Goal: Information Seeking & Learning: Check status

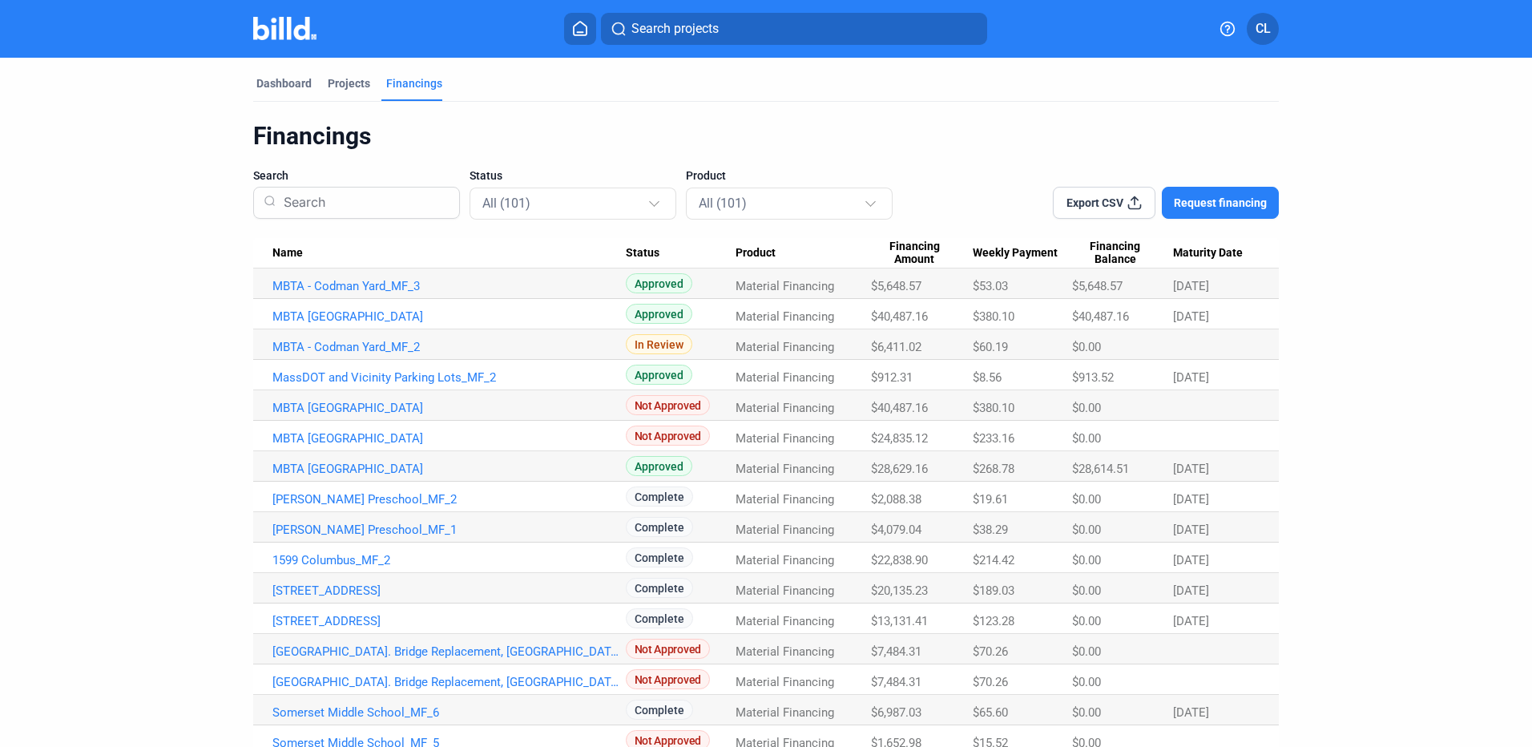
click at [1103, 285] on span "$5,648.57" at bounding box center [1097, 286] width 50 height 14
click at [895, 286] on span "$5,648.57" at bounding box center [896, 286] width 50 height 14
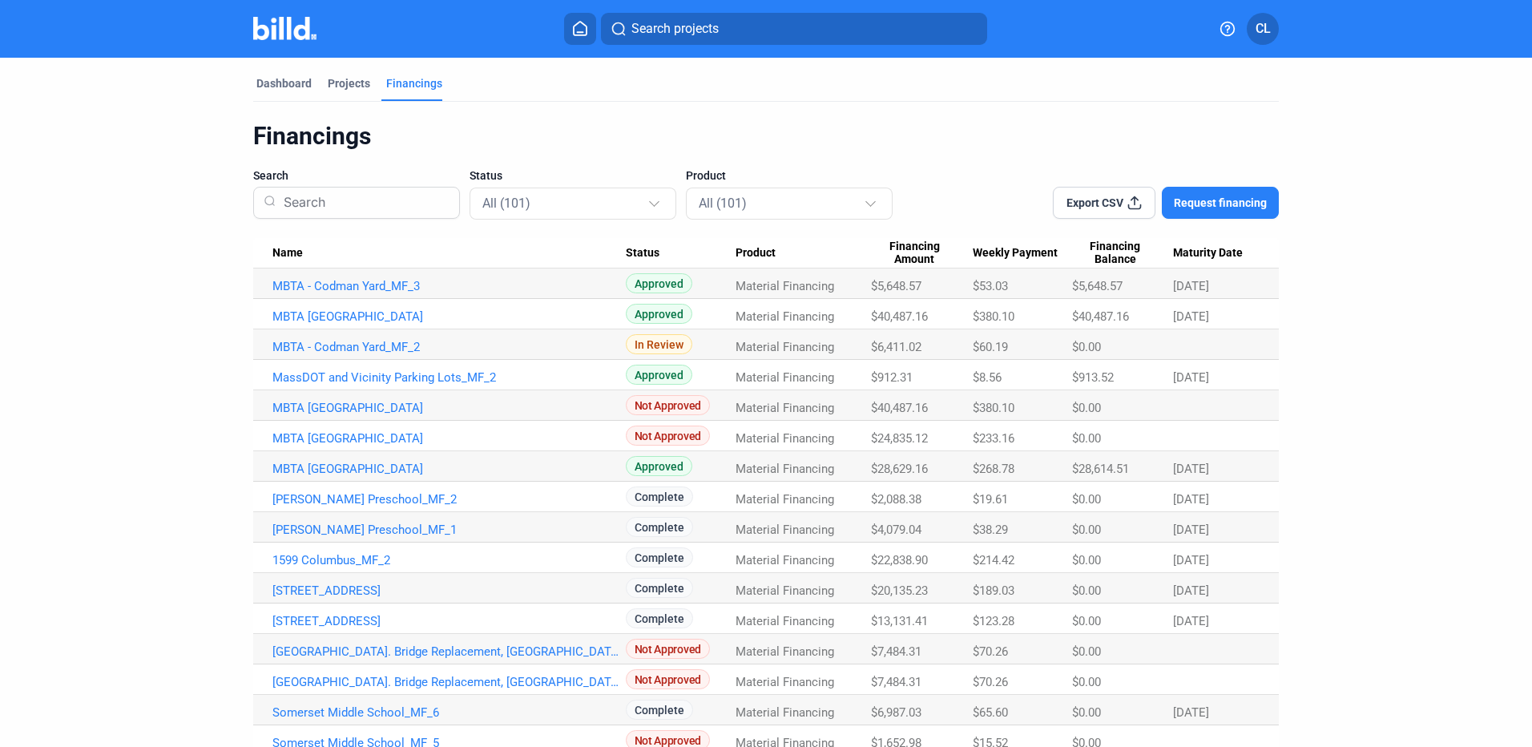
click at [895, 286] on span "$5,648.57" at bounding box center [896, 286] width 50 height 14
click at [897, 301] on Amount "$40,487.16" at bounding box center [921, 314] width 101 height 30
click at [898, 306] on Amount "$40,487.16" at bounding box center [921, 314] width 101 height 30
click at [898, 308] on Amount "$40,487.16" at bounding box center [921, 314] width 101 height 30
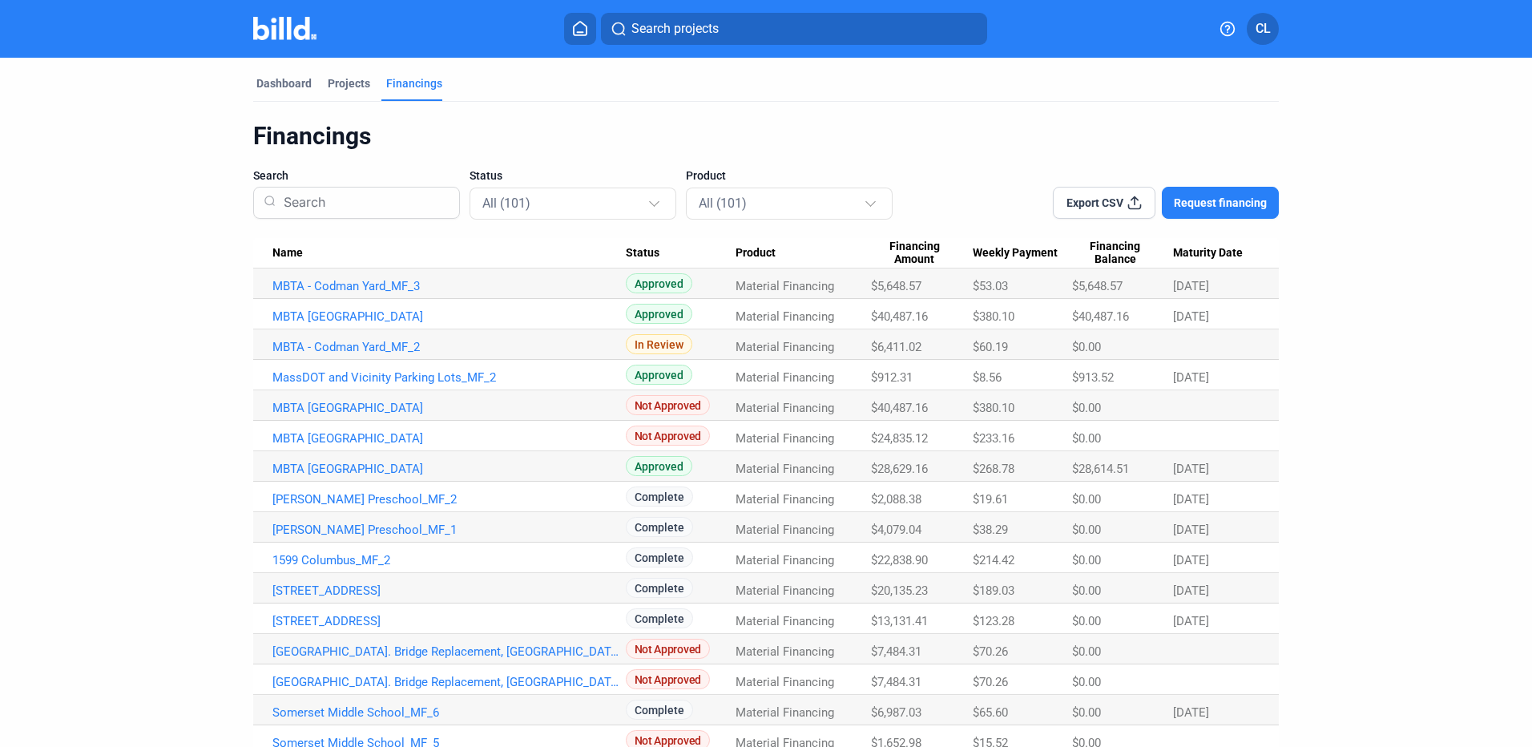
click at [898, 308] on Amount "$40,487.16" at bounding box center [921, 314] width 101 height 30
click at [900, 361] on Amount "$912.31" at bounding box center [921, 375] width 101 height 30
click at [899, 348] on span "$6,411.02" at bounding box center [896, 347] width 50 height 14
drag, startPoint x: 899, startPoint y: 348, endPoint x: 901, endPoint y: 340, distance: 8.2
click at [901, 343] on span "$6,411.02" at bounding box center [896, 347] width 50 height 14
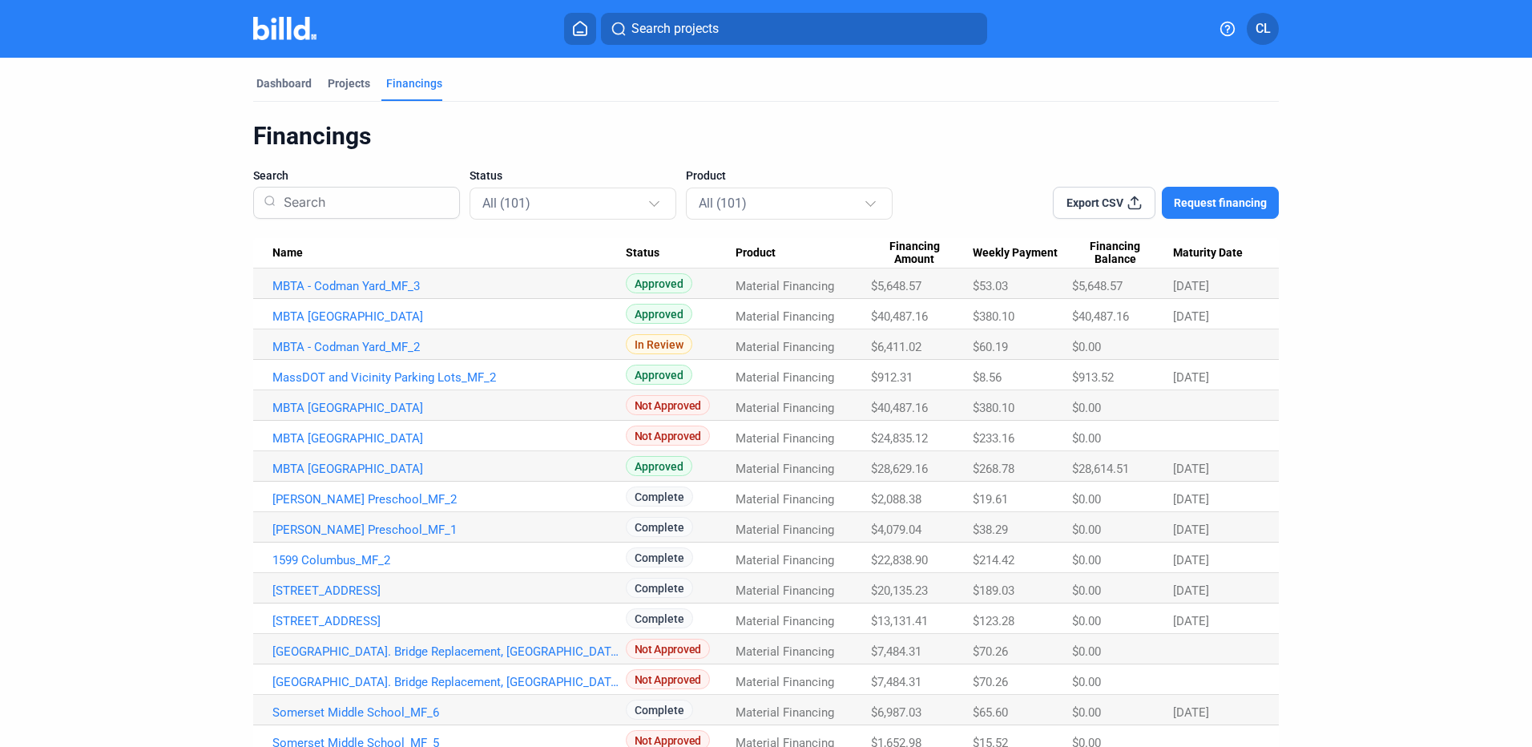
click at [901, 340] on Amount "$6,411.02" at bounding box center [921, 344] width 101 height 30
click at [901, 340] on span "$6,411.02" at bounding box center [896, 347] width 50 height 14
click at [902, 342] on span "$6,411.02" at bounding box center [896, 347] width 50 height 14
click at [902, 341] on span "$6,411.02" at bounding box center [896, 347] width 50 height 14
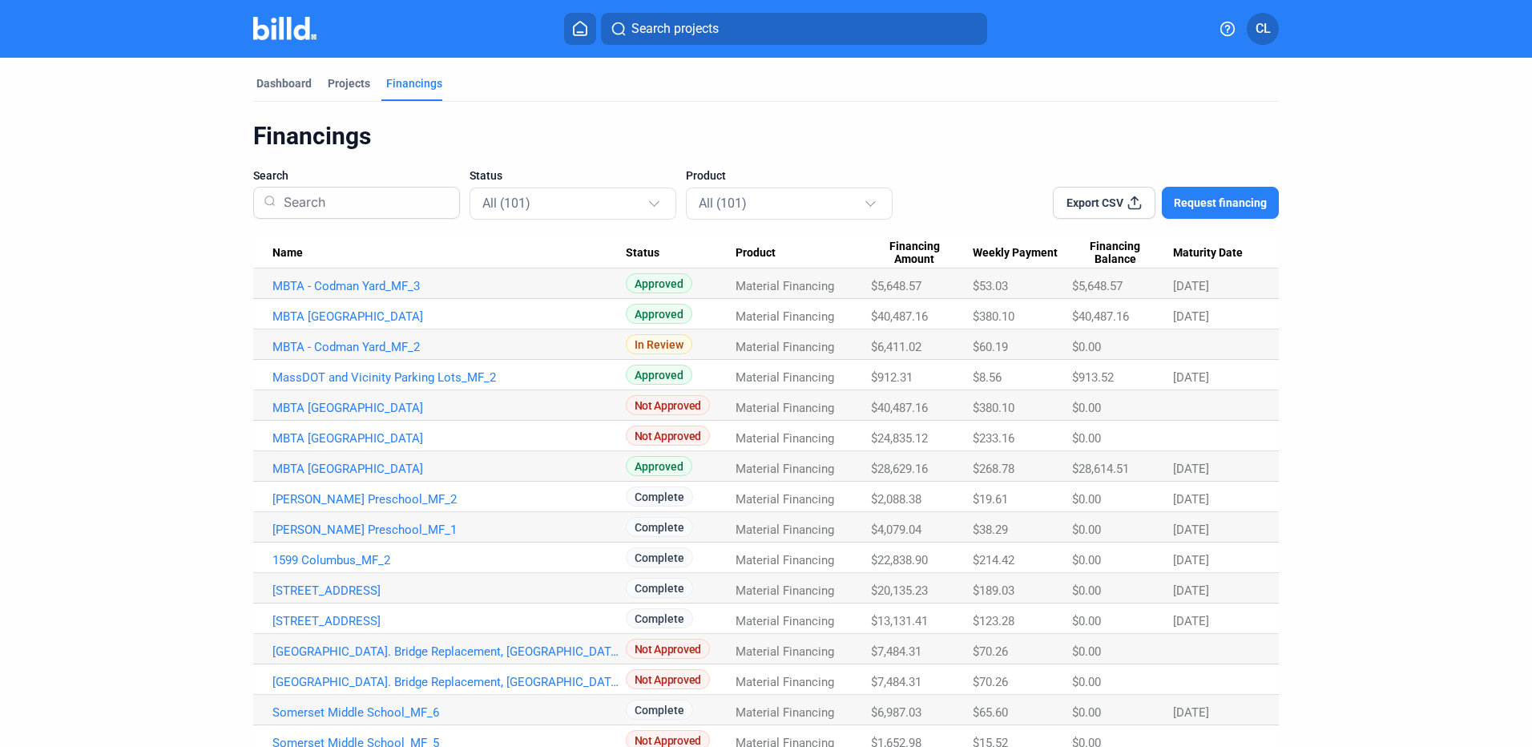
click at [902, 341] on span "$6,411.02" at bounding box center [896, 347] width 50 height 14
click at [1015, 371] on div "$8.56" at bounding box center [1022, 377] width 99 height 14
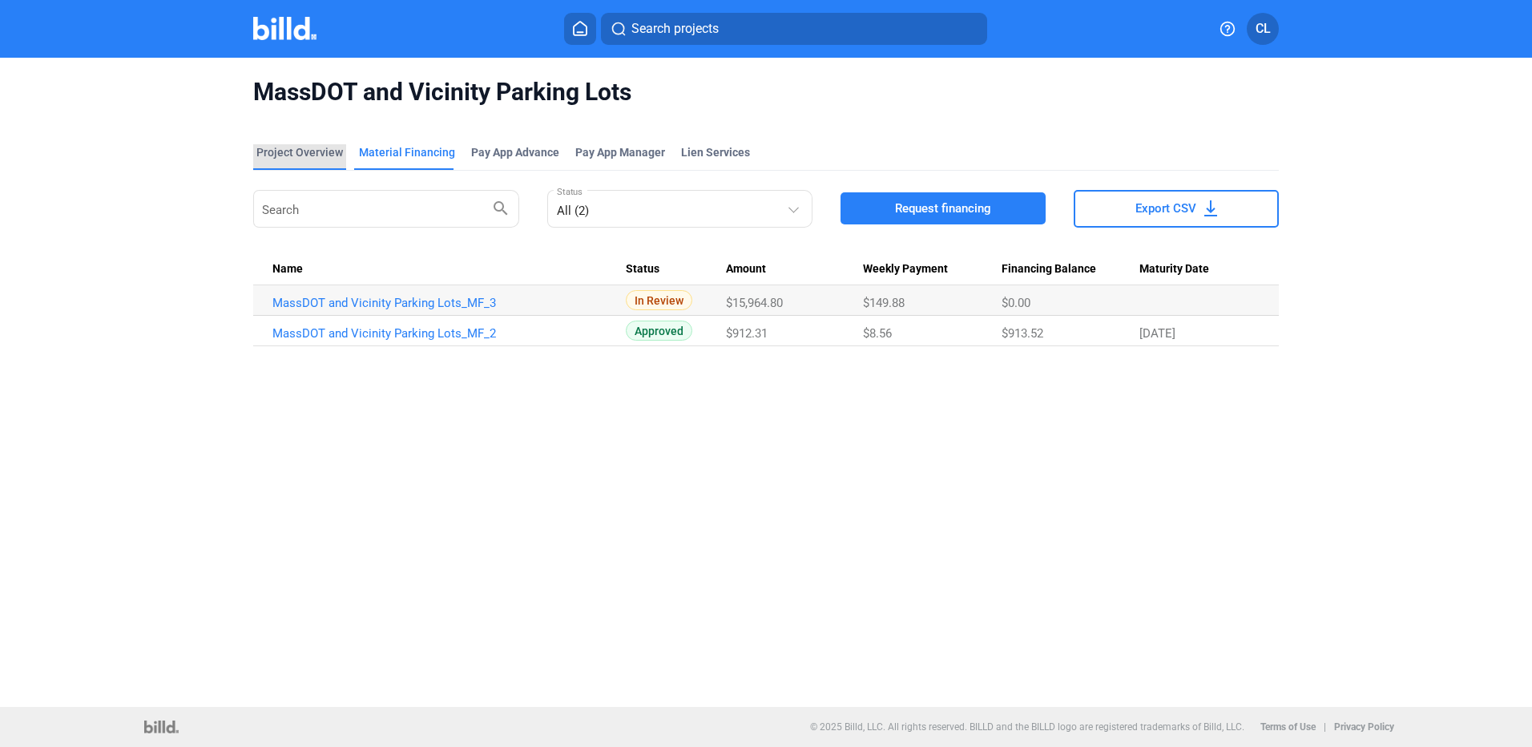
click at [324, 154] on div "Project Overview" at bounding box center [299, 152] width 87 height 16
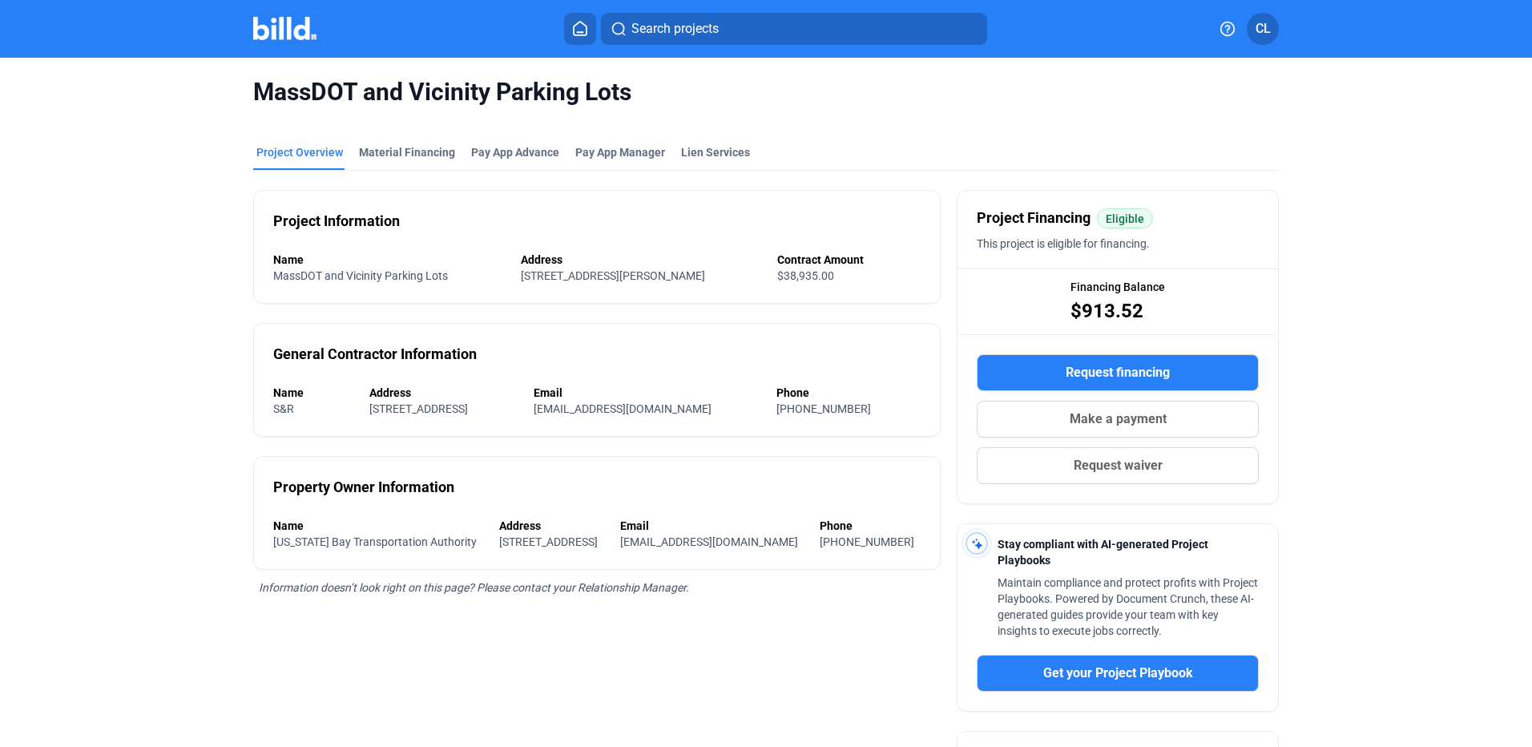
click at [301, 34] on img at bounding box center [284, 28] width 63 height 23
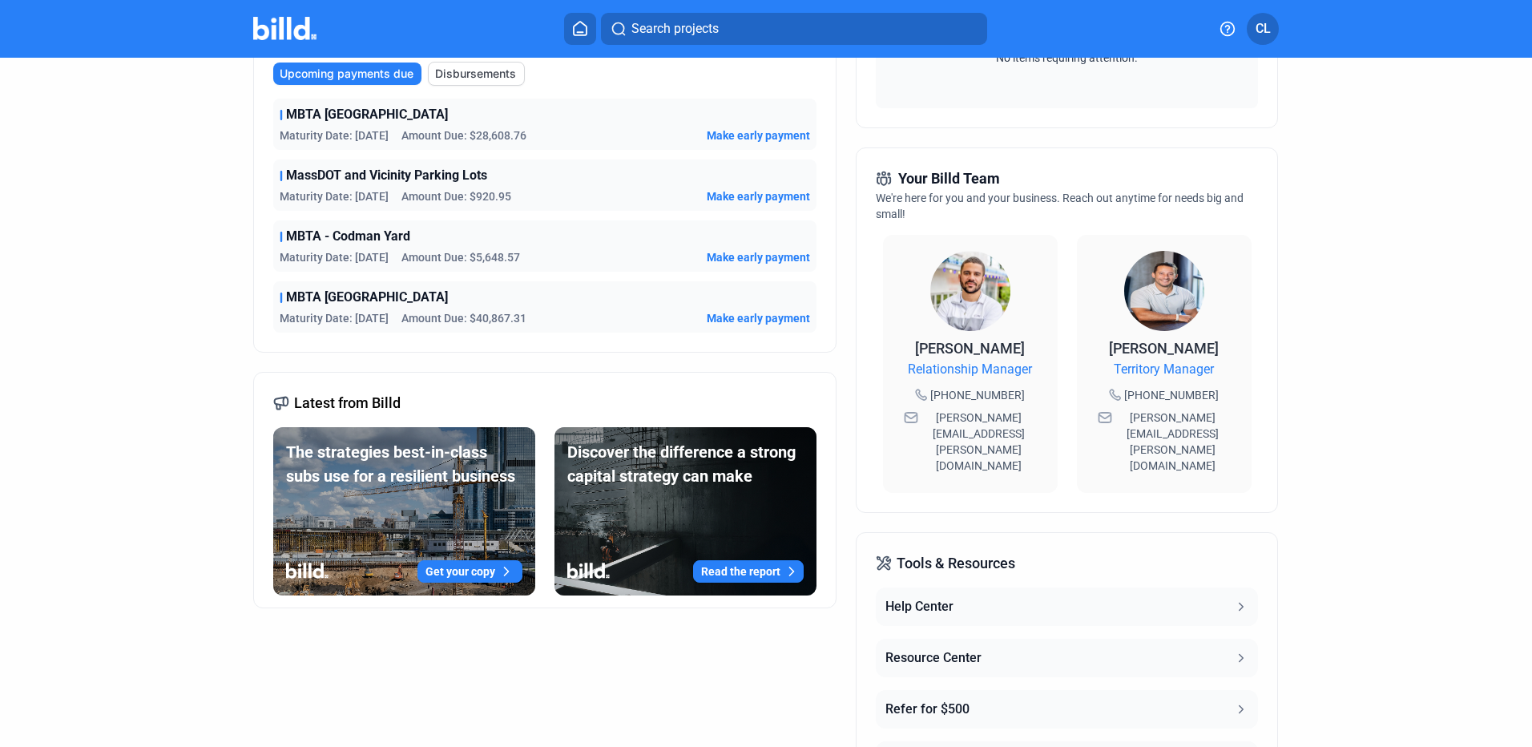
scroll to position [401, 0]
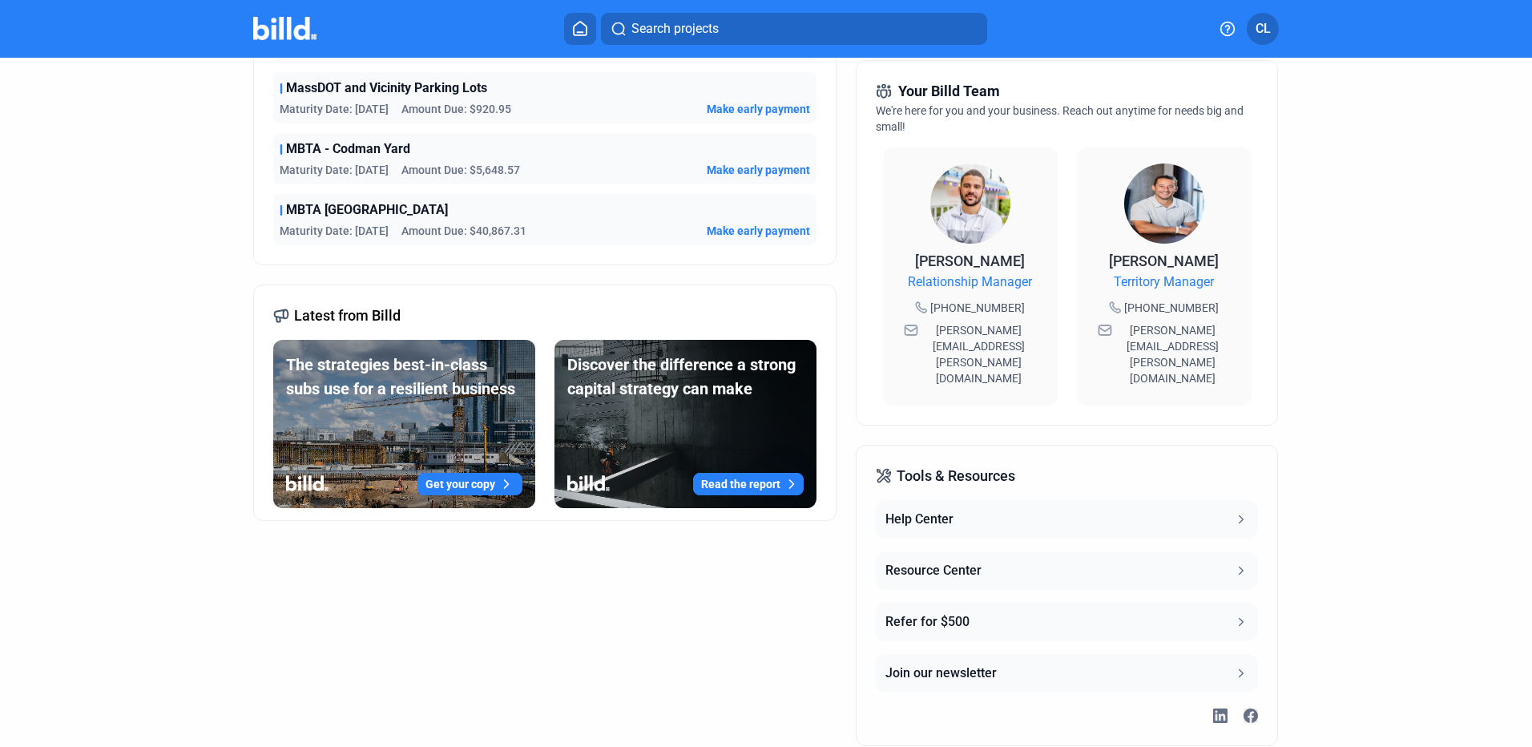
click at [951, 561] on div "Resource Center" at bounding box center [934, 570] width 96 height 19
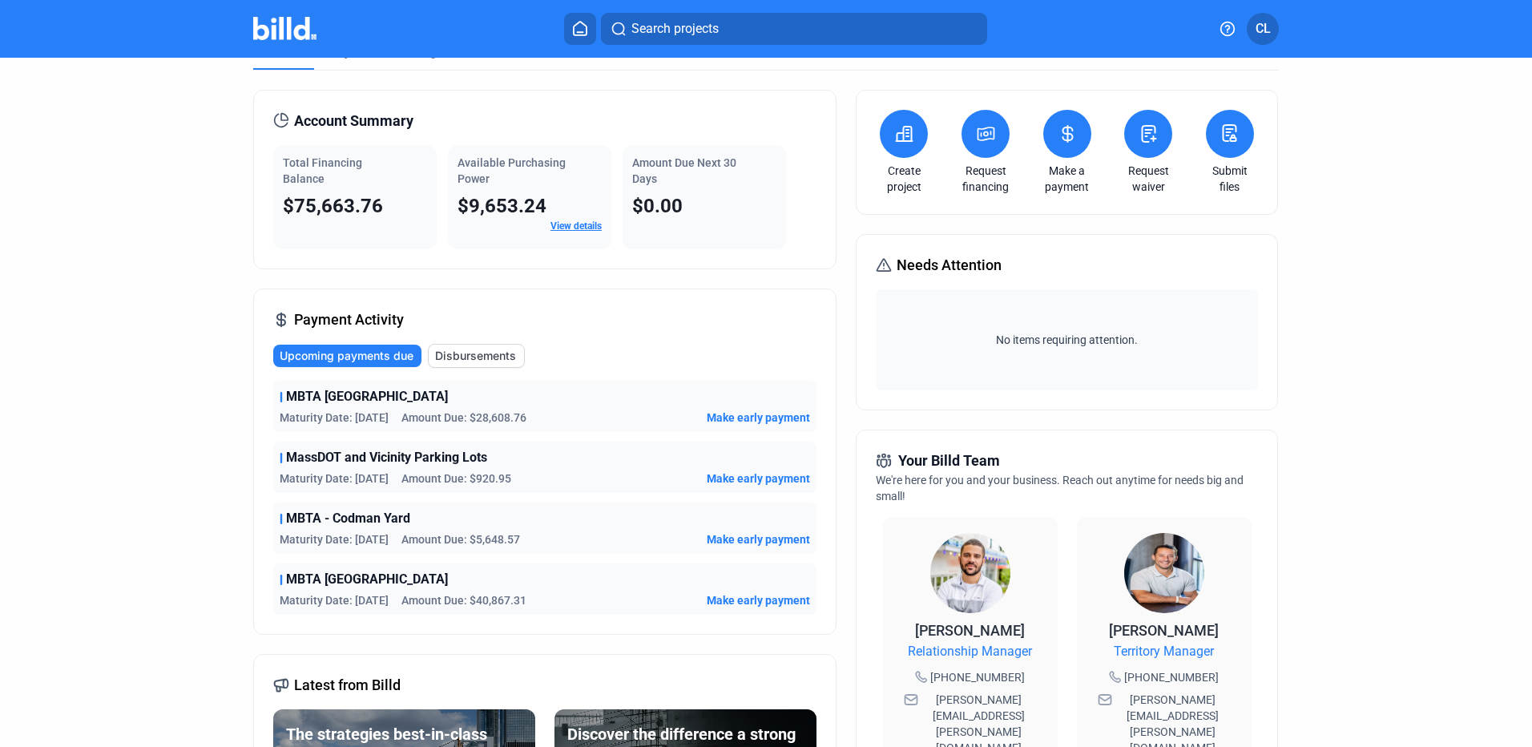
scroll to position [0, 0]
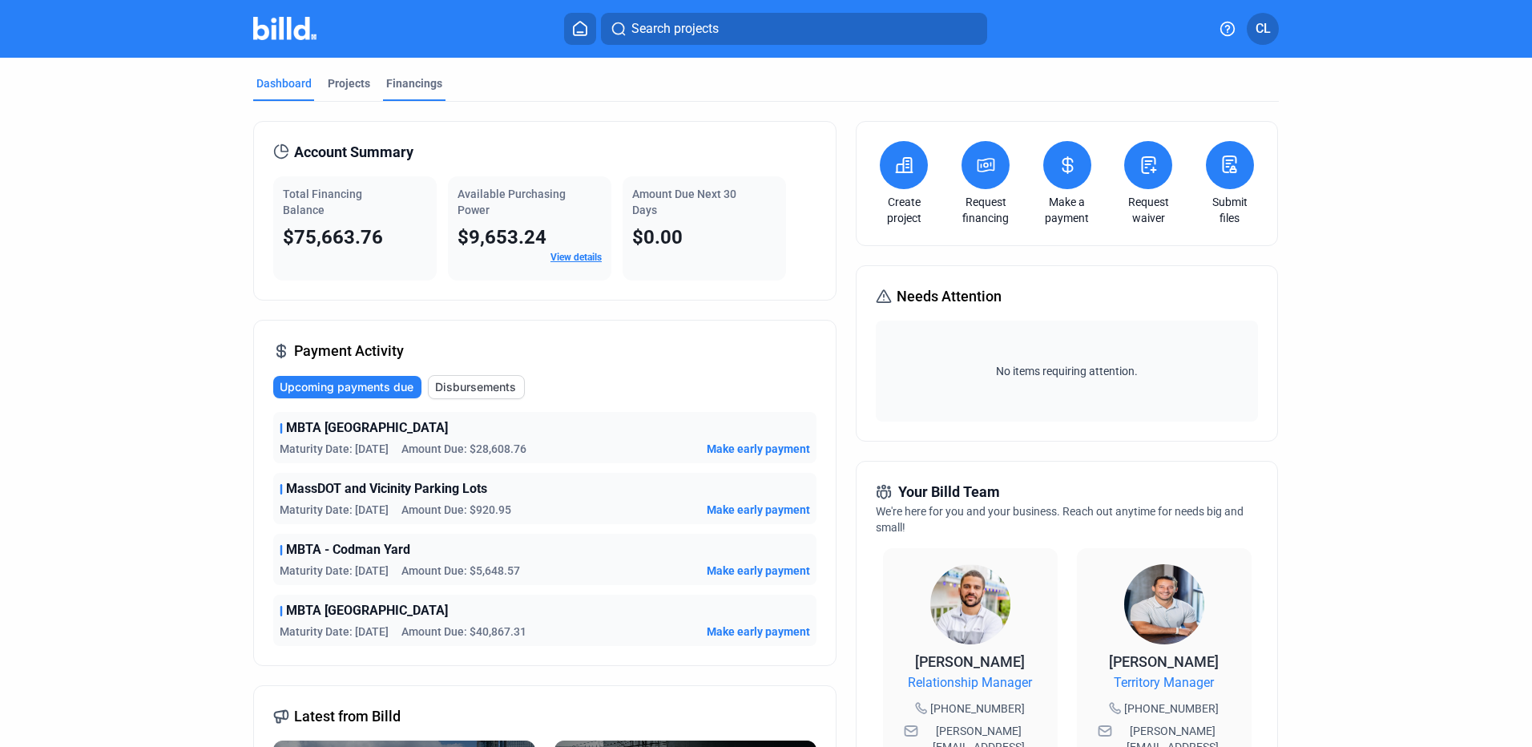
click at [414, 83] on div "Financings" at bounding box center [414, 83] width 56 height 16
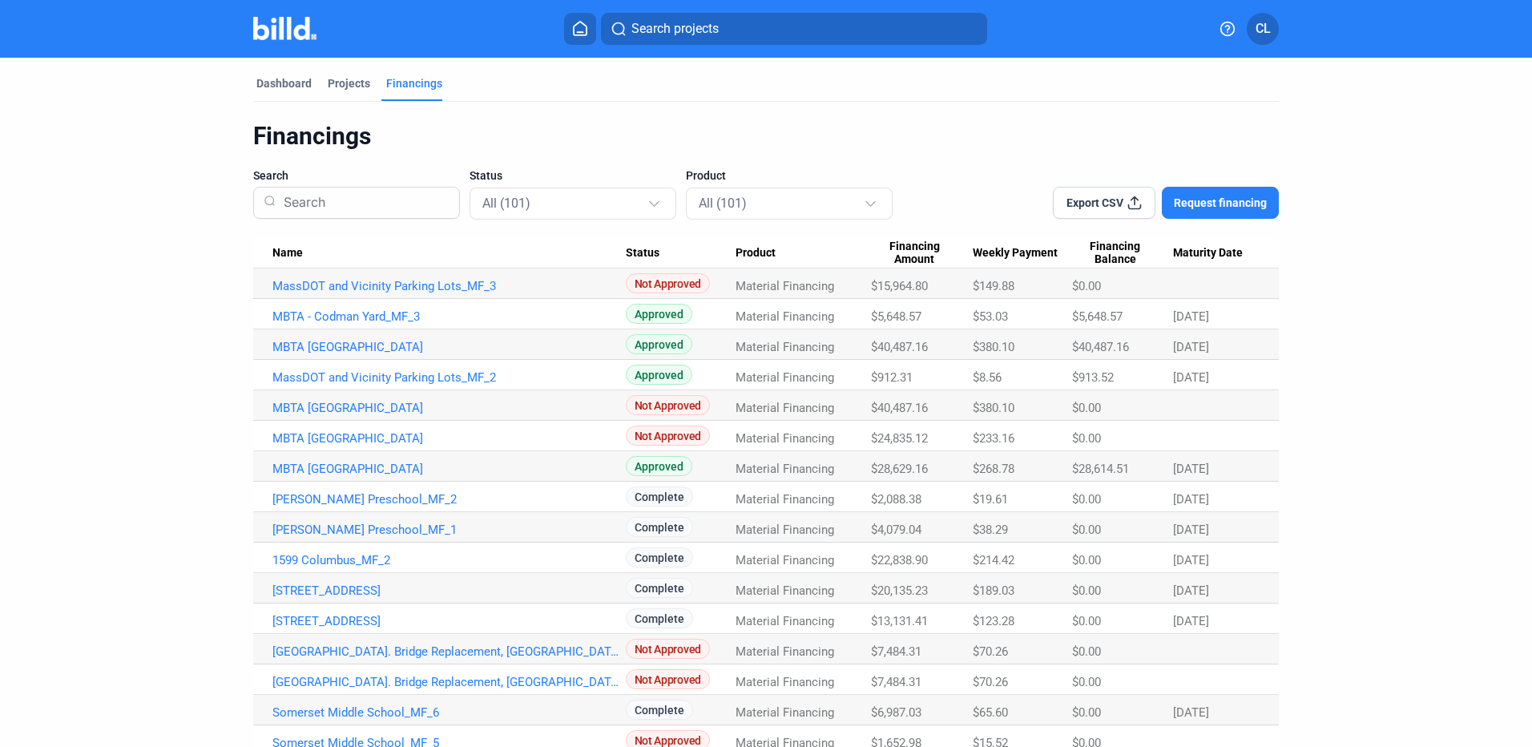
click at [1131, 203] on icon at bounding box center [1135, 203] width 16 height 16
click at [640, 200] on div "All (101)" at bounding box center [564, 202] width 165 height 21
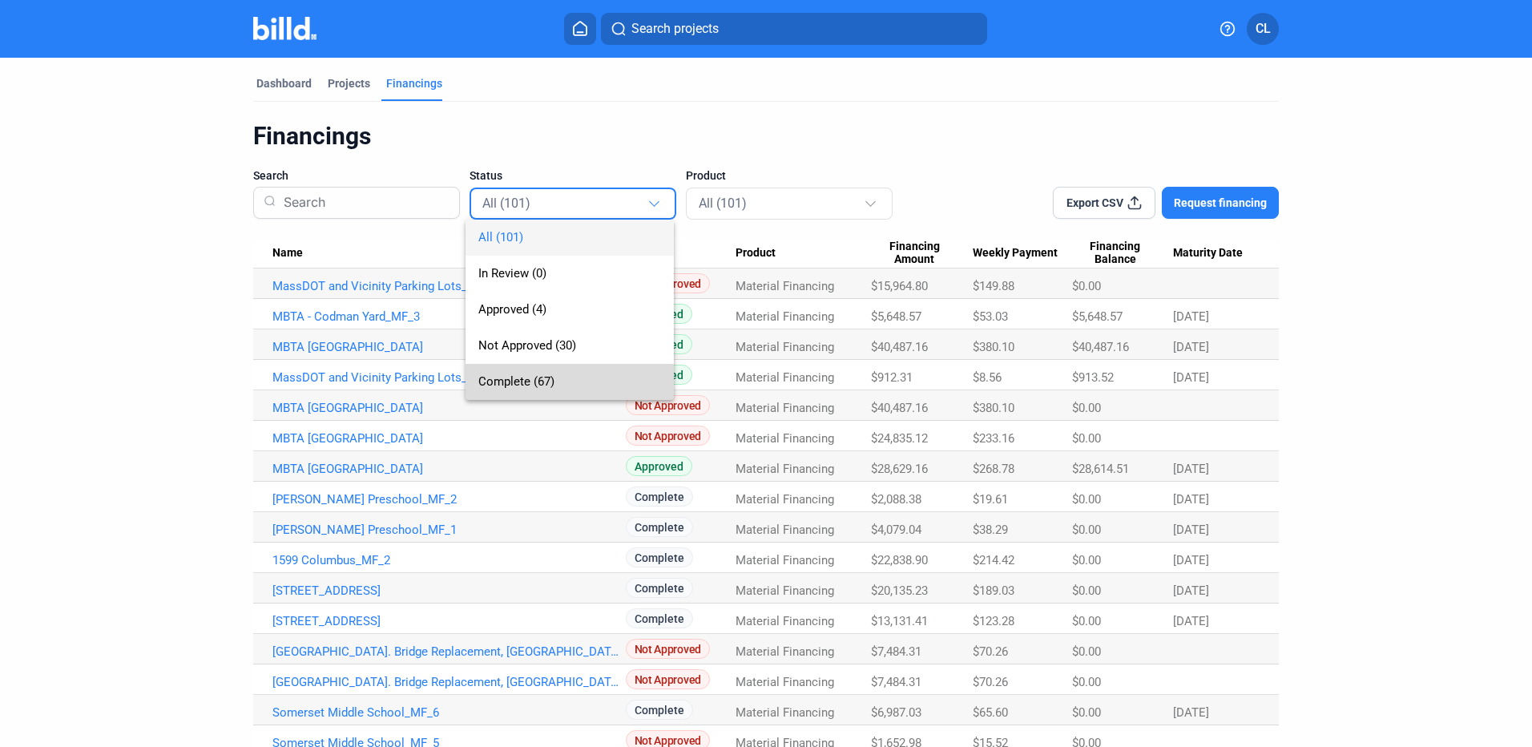
click at [644, 371] on span "Complete (67)" at bounding box center [569, 382] width 183 height 36
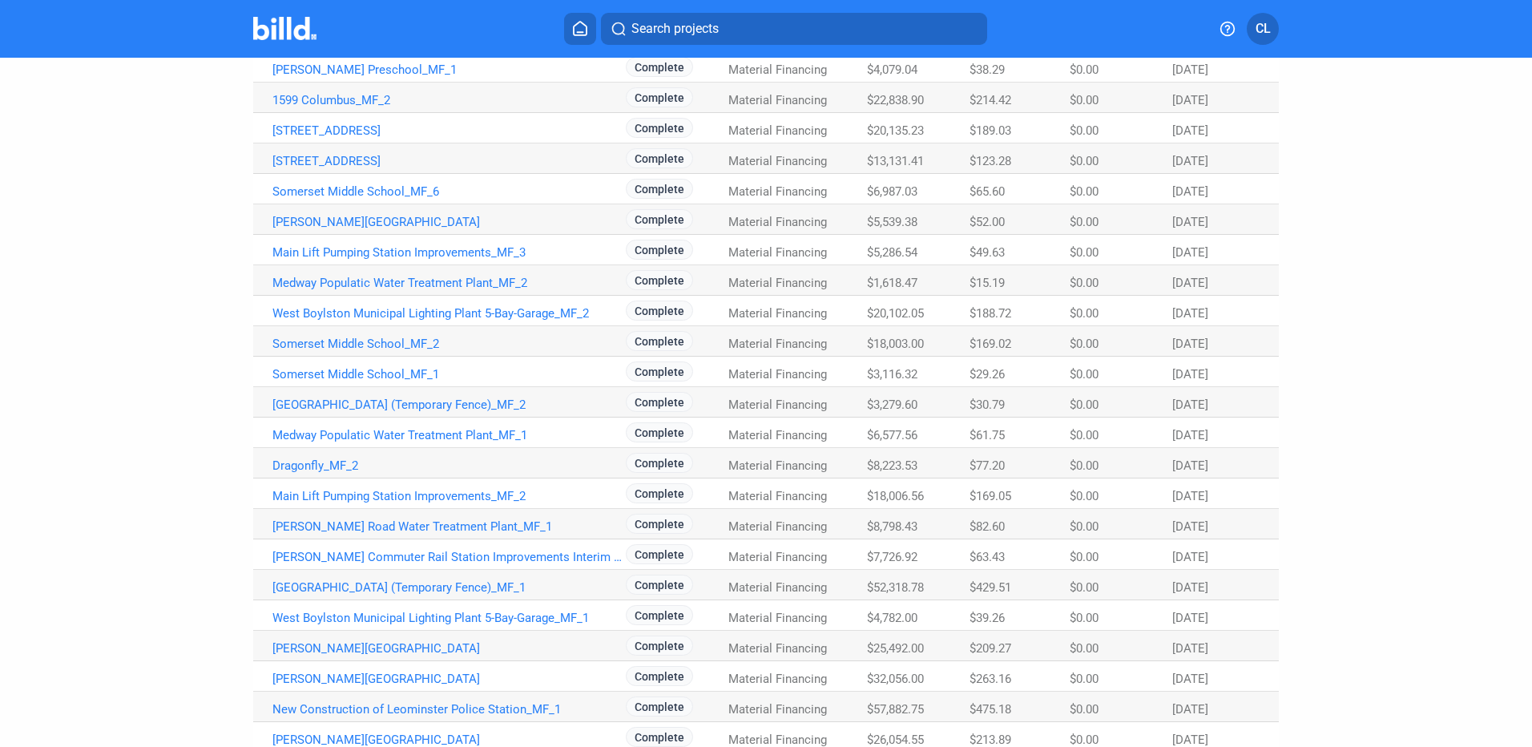
scroll to position [240, 0]
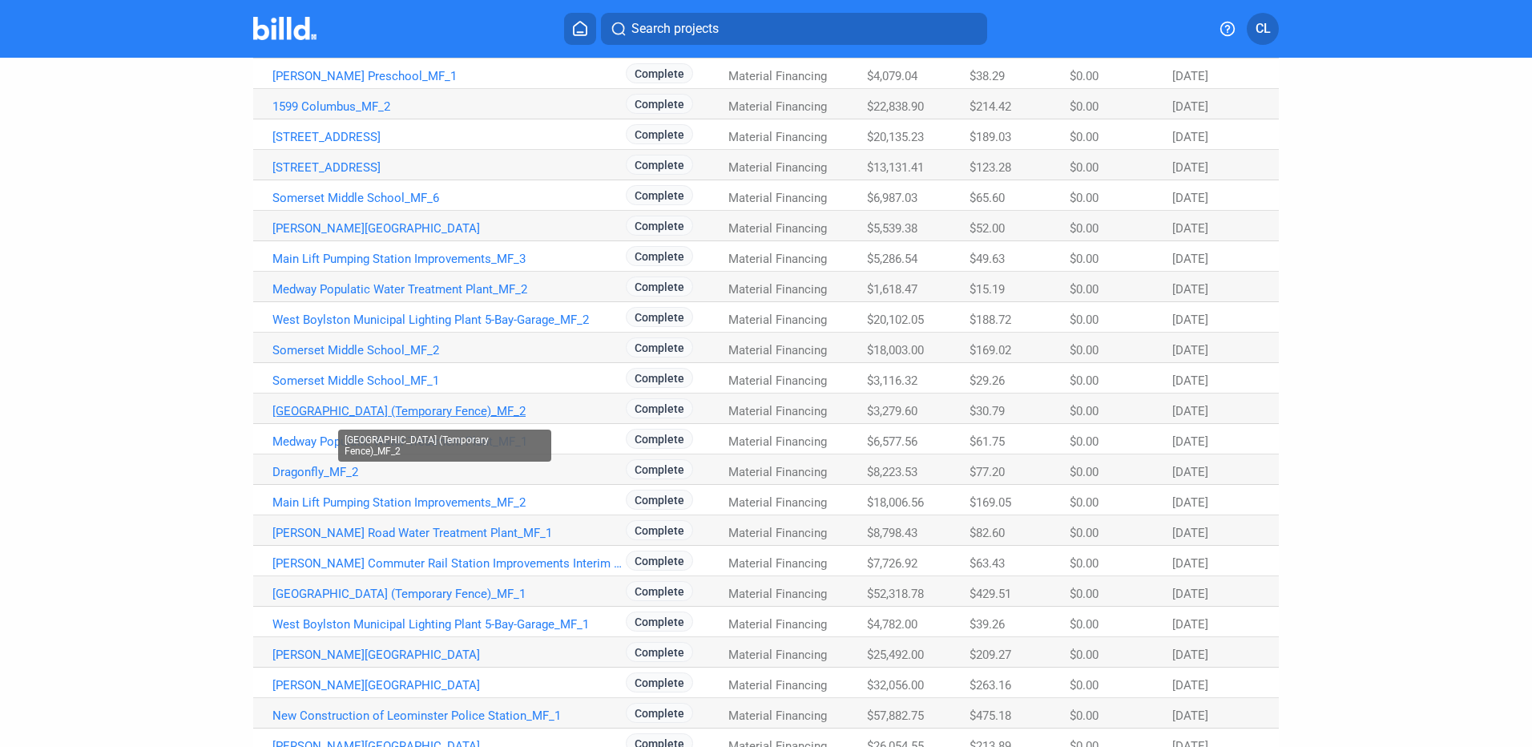
click at [531, 413] on link "Bristol Plymouth Regional Technical School (Temporary Fence)_MF_2" at bounding box center [448, 411] width 353 height 14
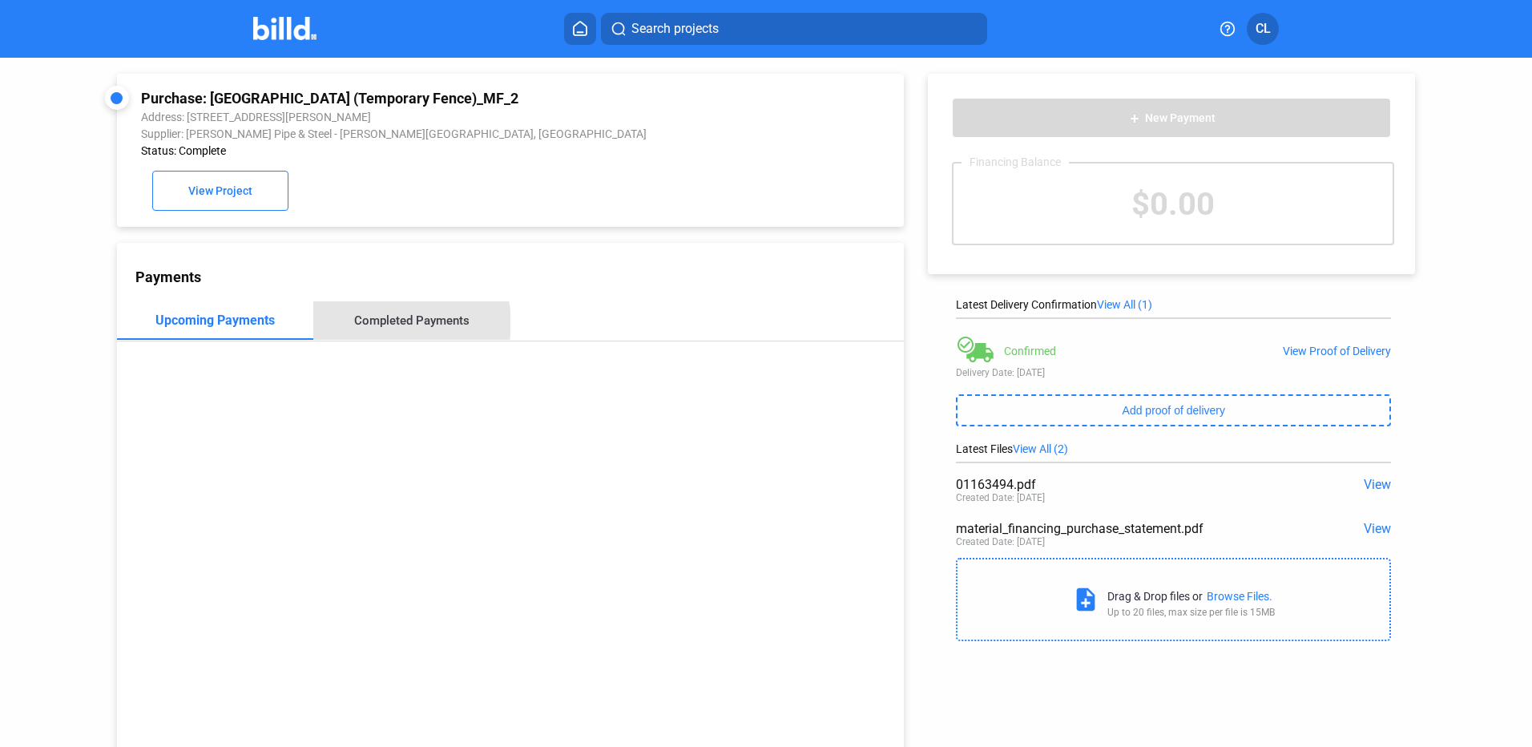
click at [396, 327] on div "Completed Payments" at bounding box center [411, 320] width 115 height 14
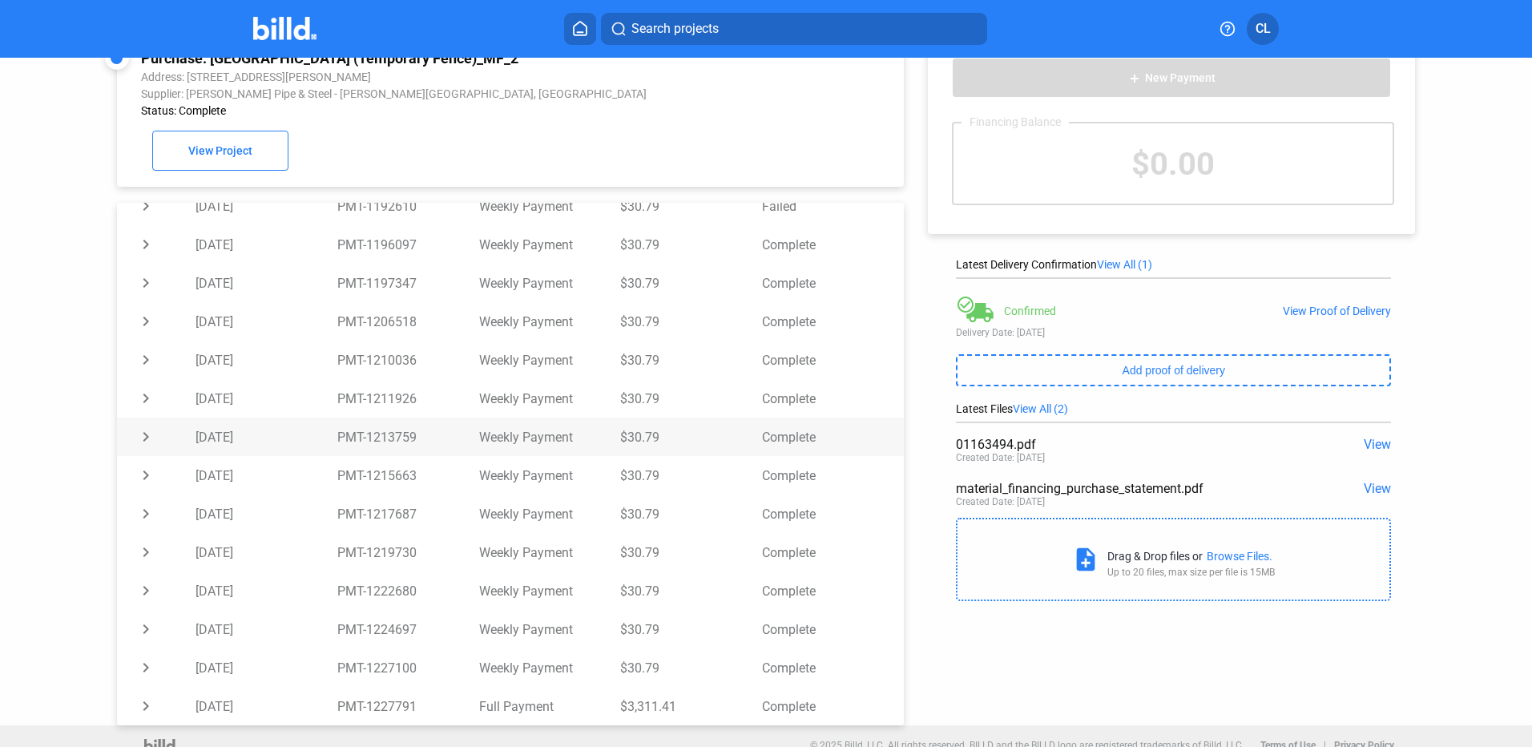
scroll to position [62, 0]
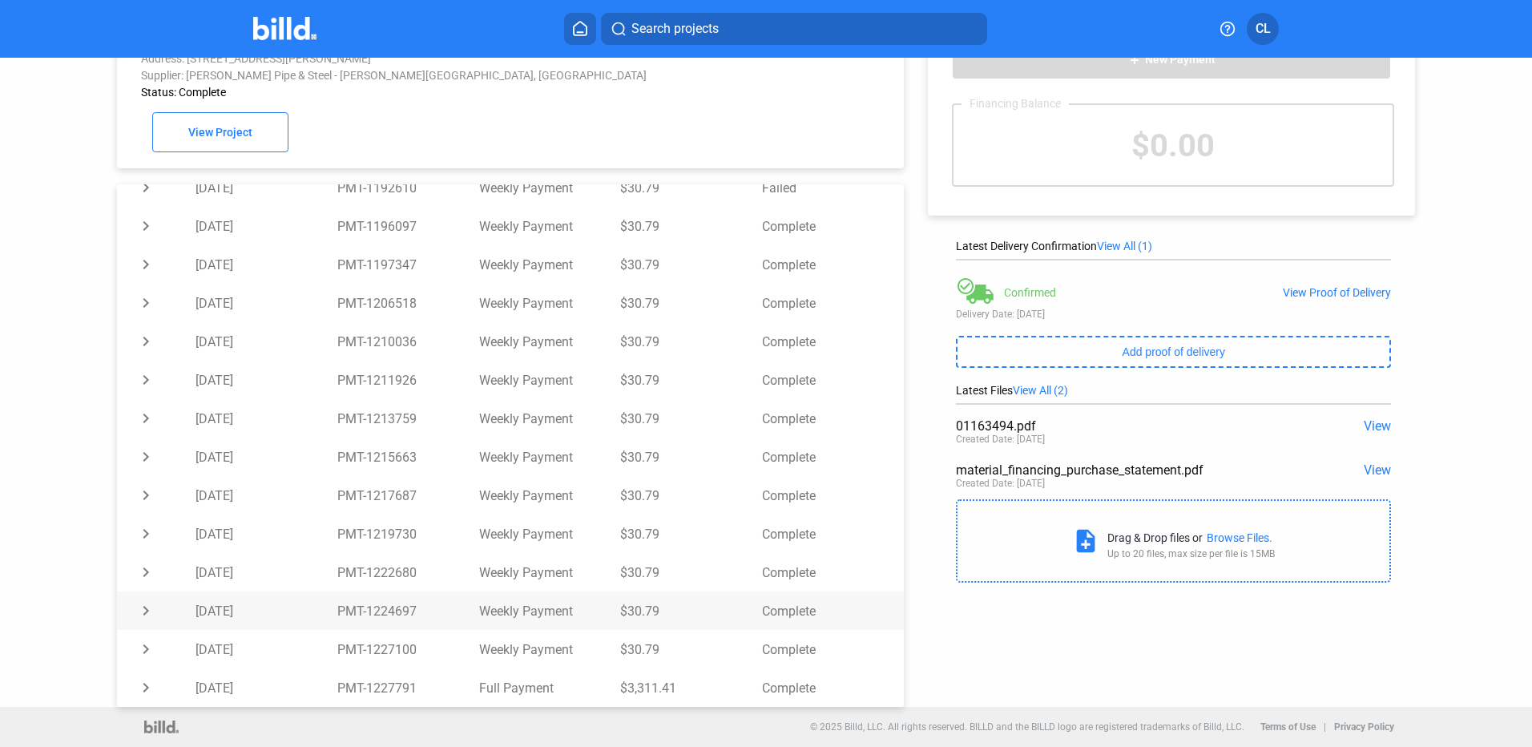
drag, startPoint x: 833, startPoint y: 633, endPoint x: 830, endPoint y: 619, distance: 13.8
drag, startPoint x: 830, startPoint y: 619, endPoint x: 632, endPoint y: 163, distance: 497.9
click at [633, 163] on div "Purchase: Bristol Plymouth Regional Technical School (Temporary Fence)_MF_2 Add…" at bounding box center [490, 353] width 827 height 708
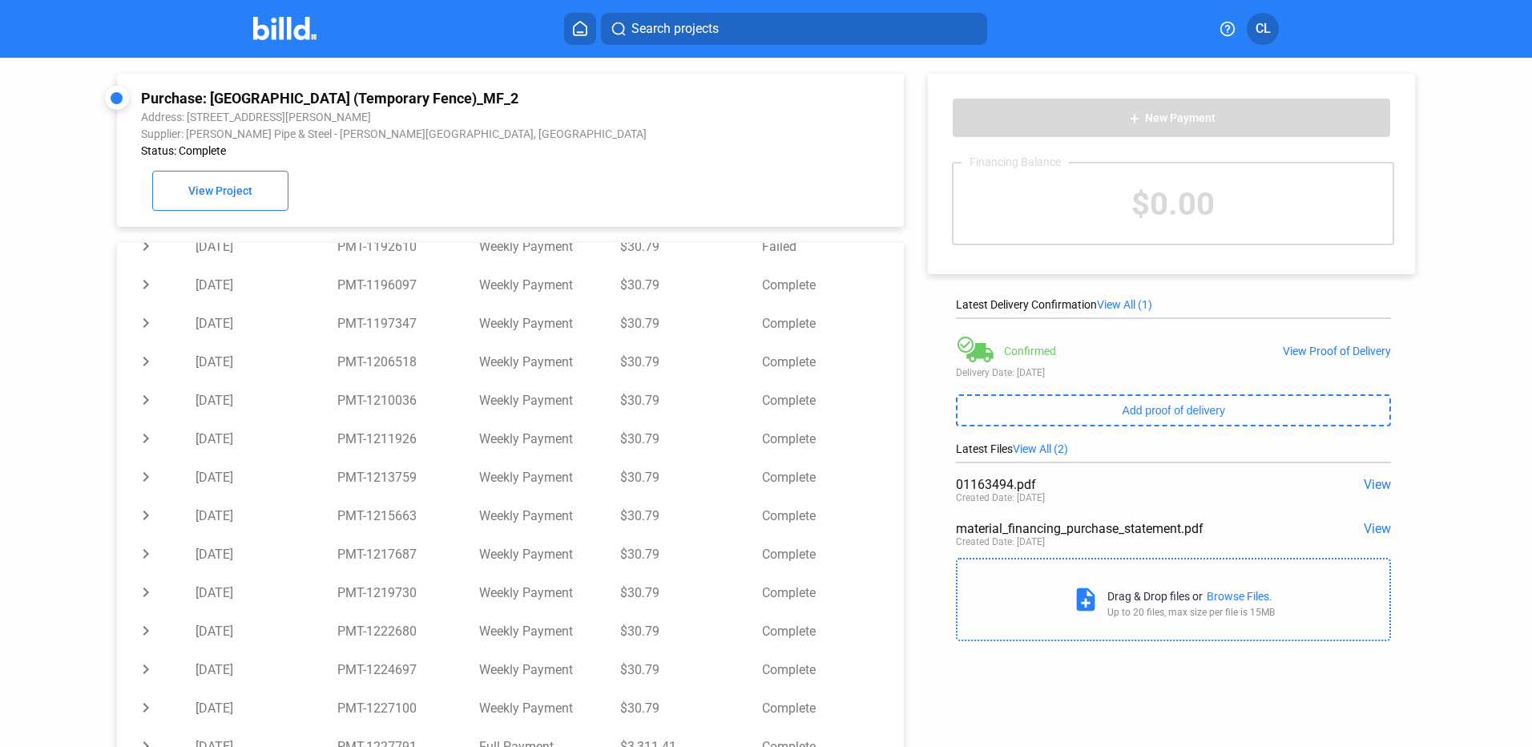
click at [583, 29] on icon at bounding box center [580, 28] width 16 height 15
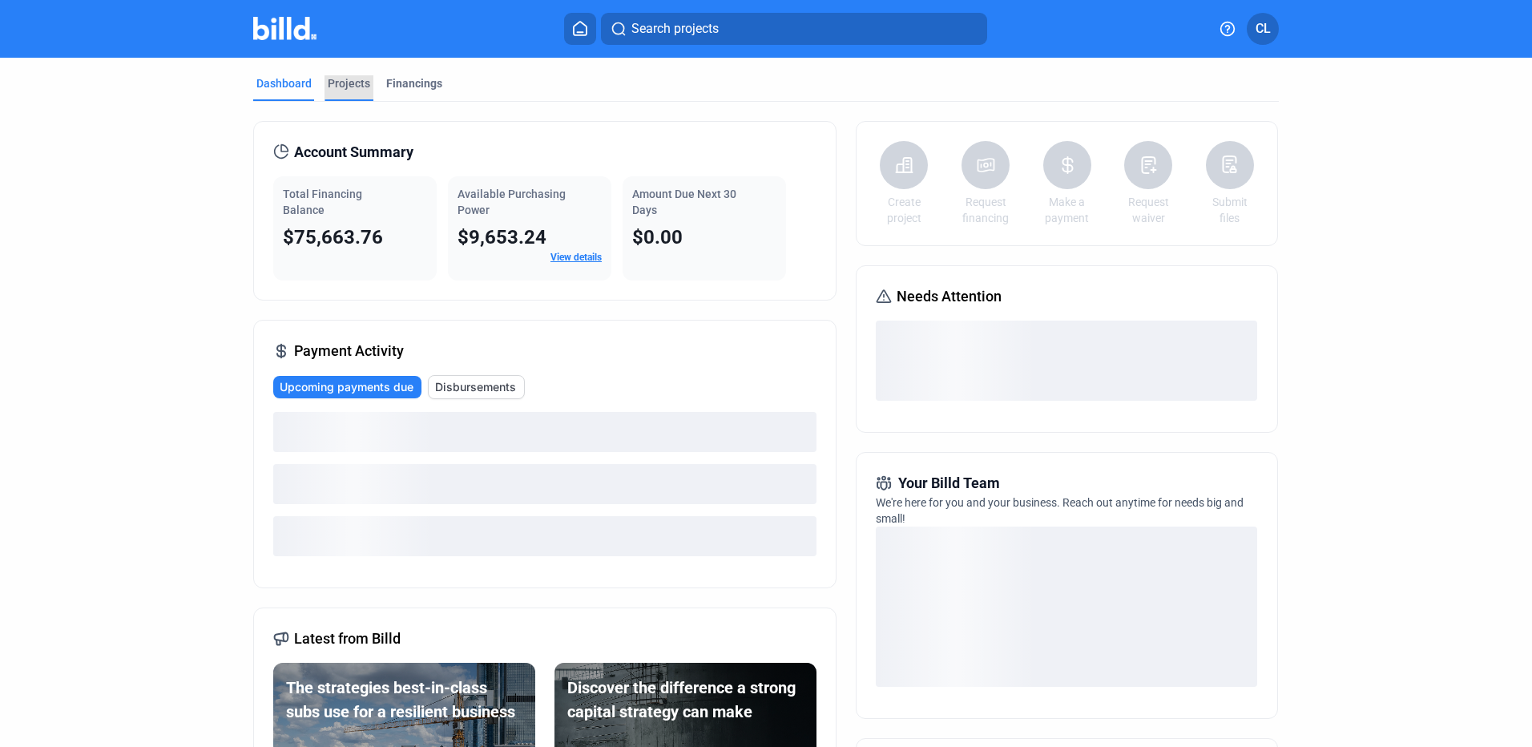
click at [353, 87] on div "Projects" at bounding box center [349, 83] width 42 height 16
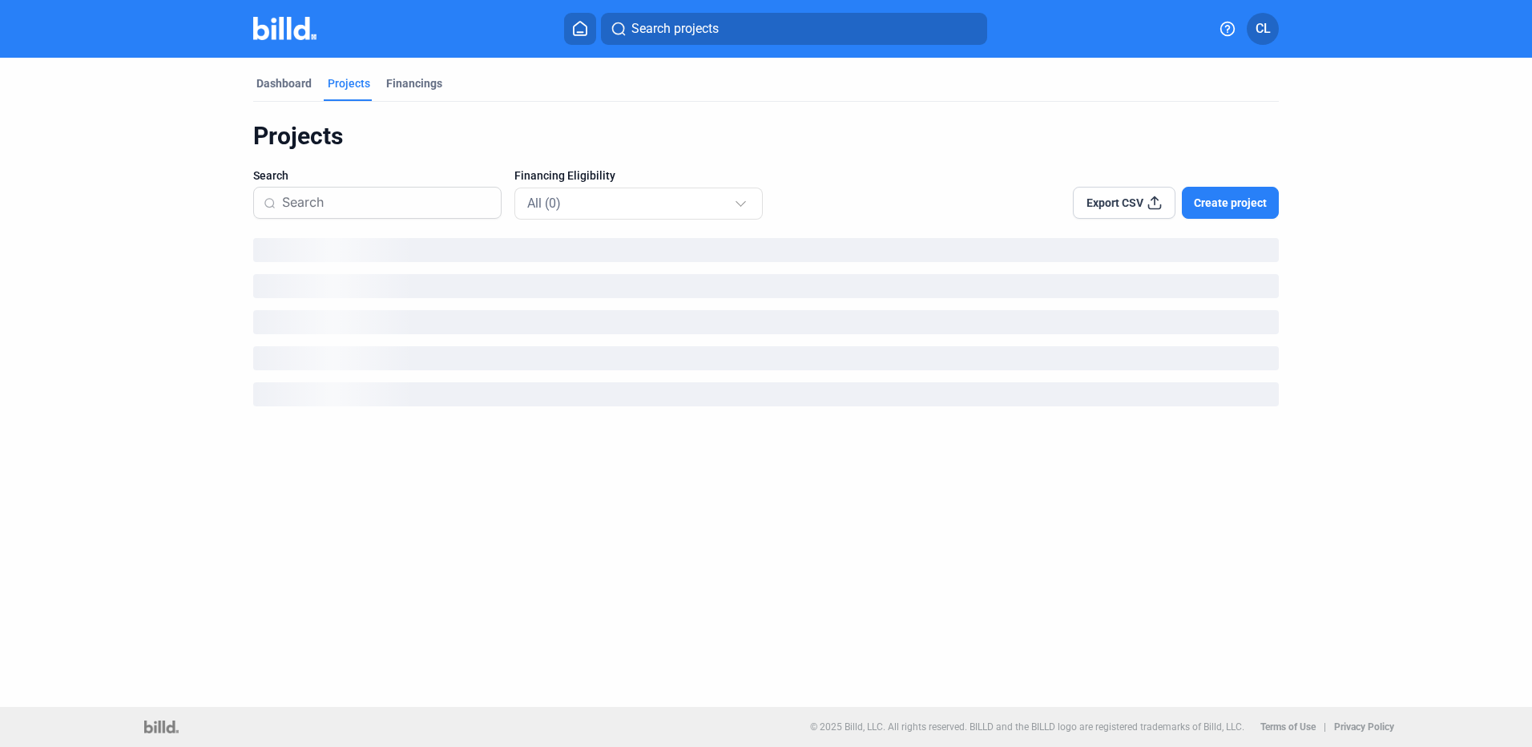
click at [736, 19] on button "Search projects" at bounding box center [794, 29] width 386 height 32
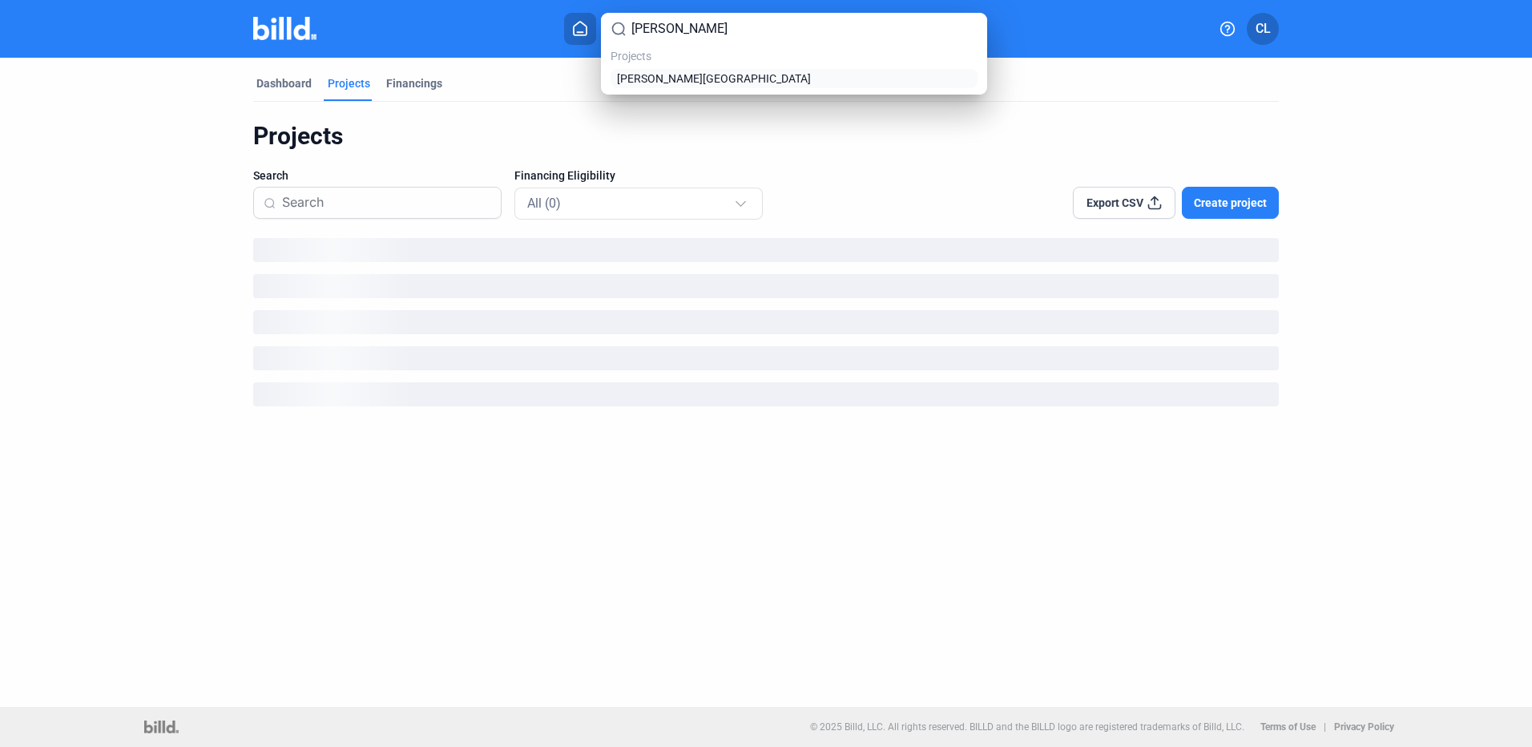
type input "david mindess"
click at [714, 87] on span "David Mindess Elementary School" at bounding box center [714, 79] width 194 height 16
